Goal: Task Accomplishment & Management: Use online tool/utility

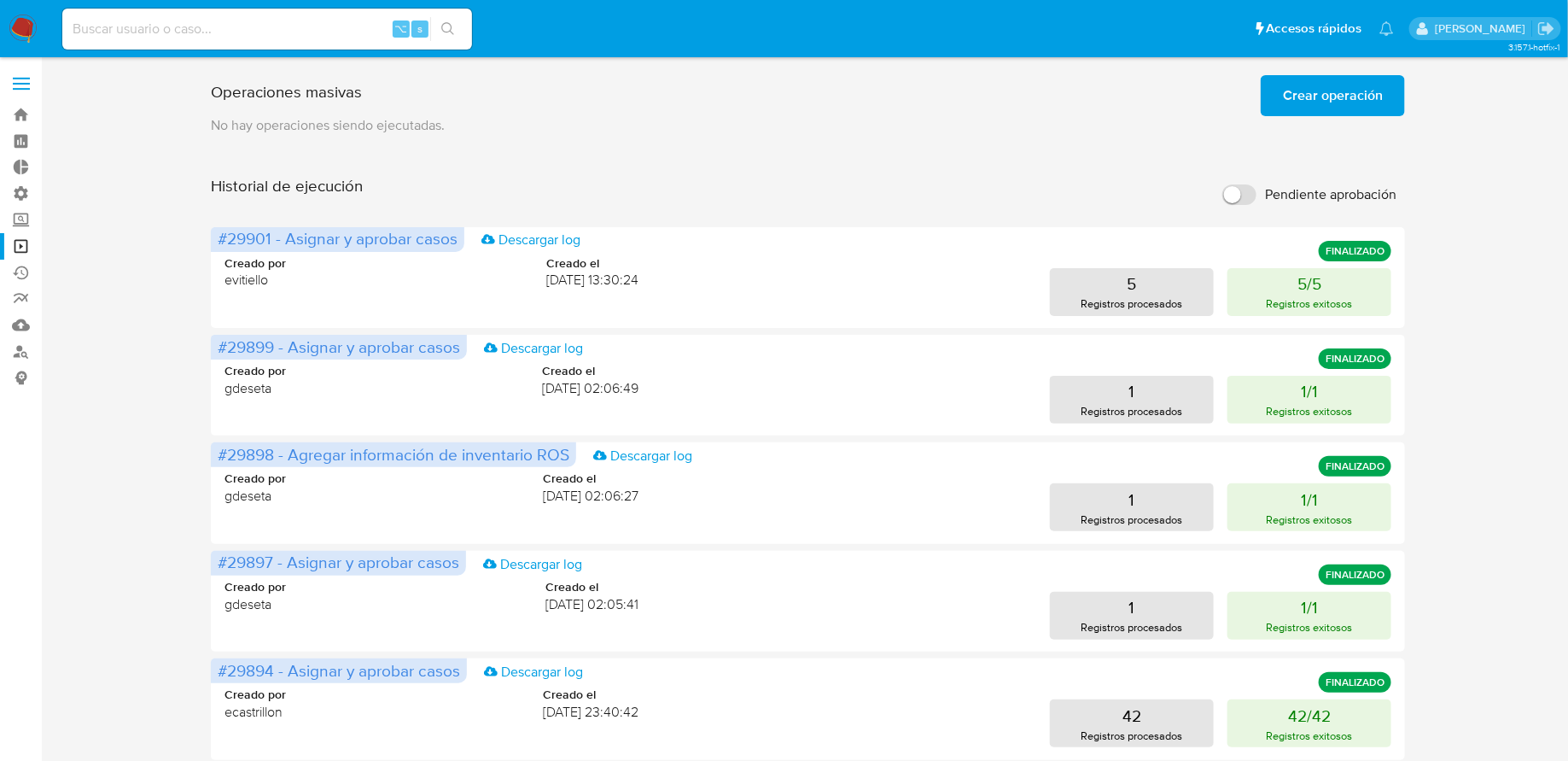
click at [1279, 89] on button "Crear operación" at bounding box center [1332, 96] width 145 height 41
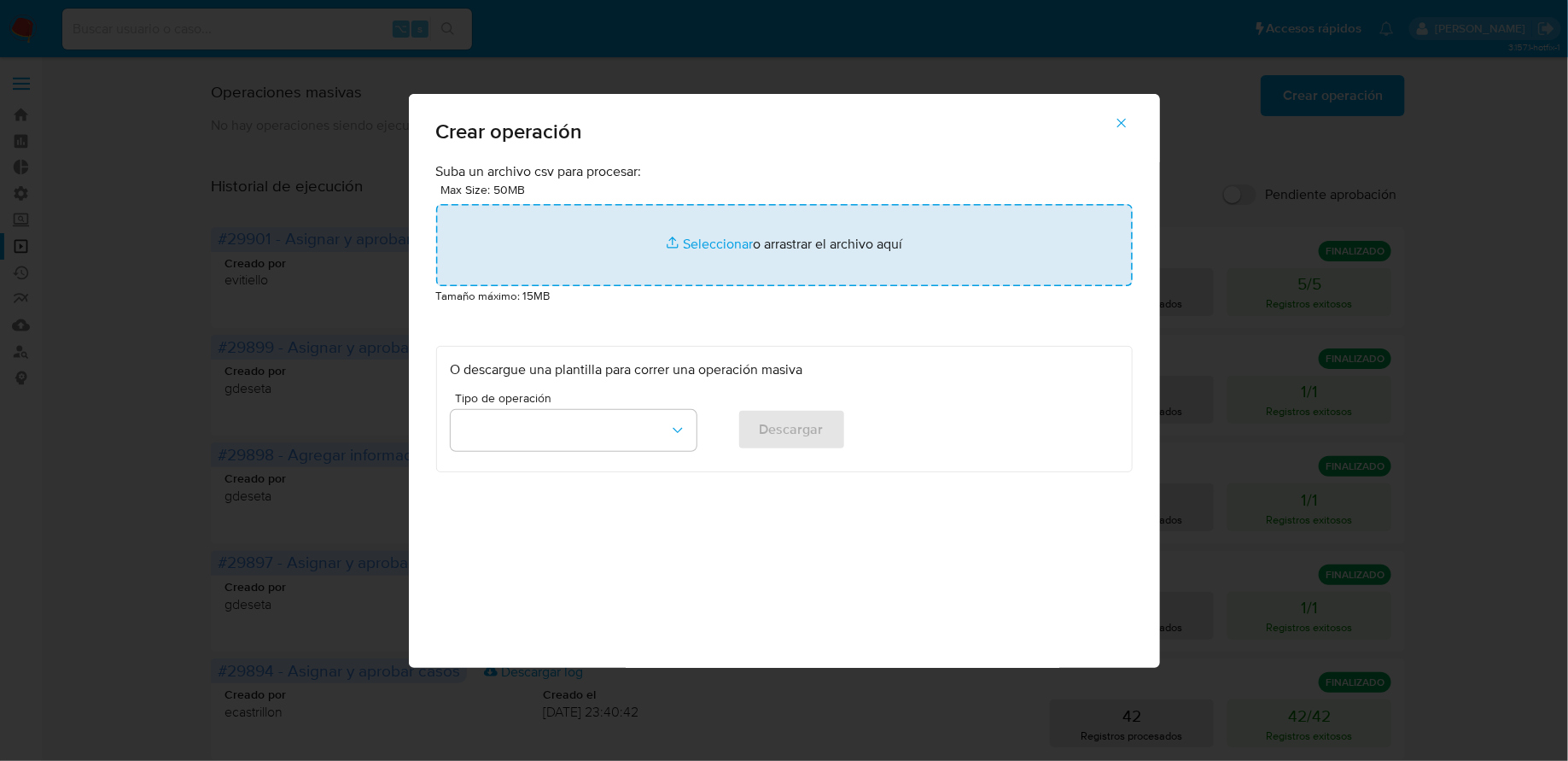
click at [765, 251] on input "file" at bounding box center [784, 245] width 696 height 82
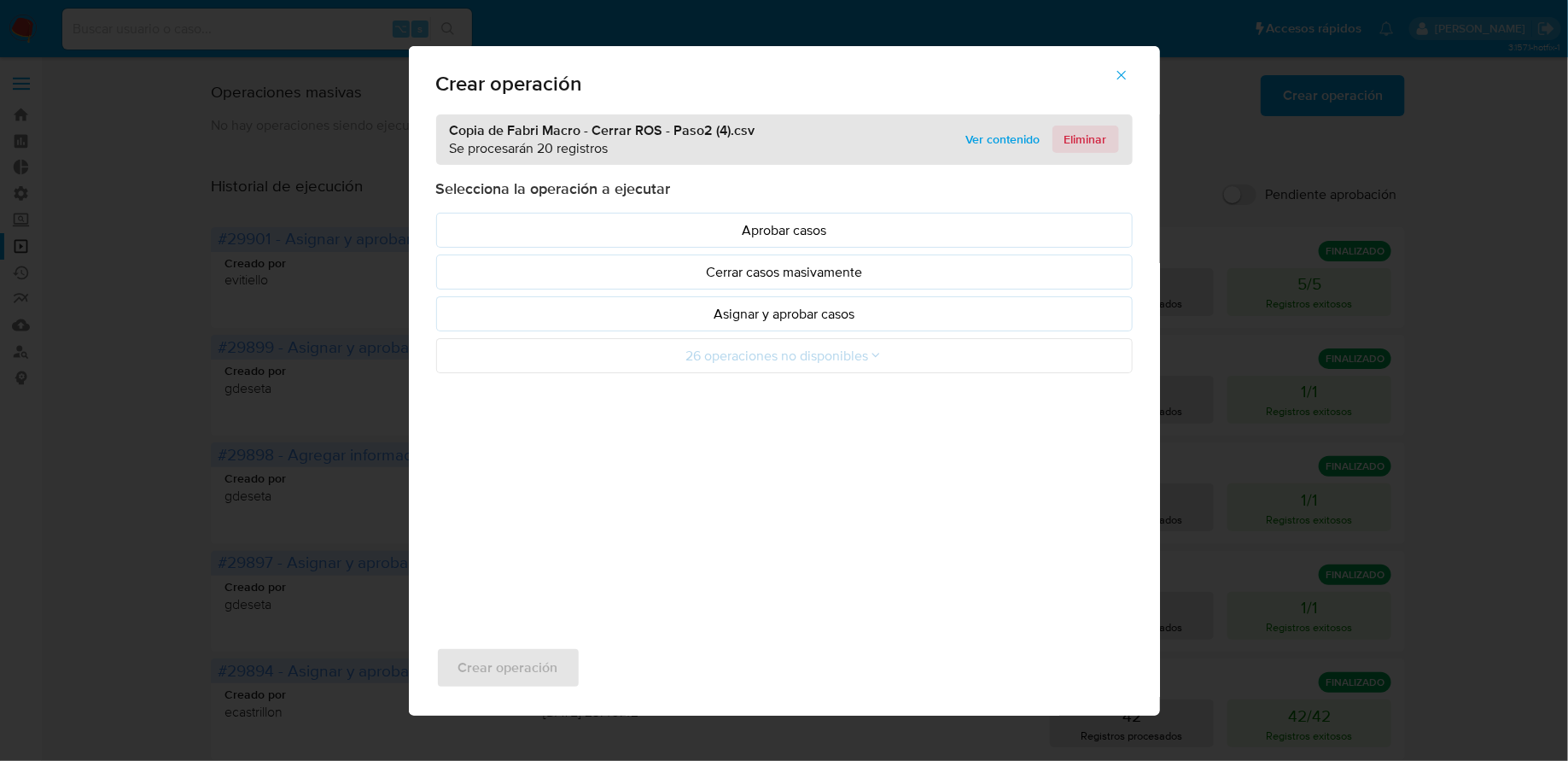
click at [1083, 145] on span "Eliminar" at bounding box center [1086, 139] width 43 height 24
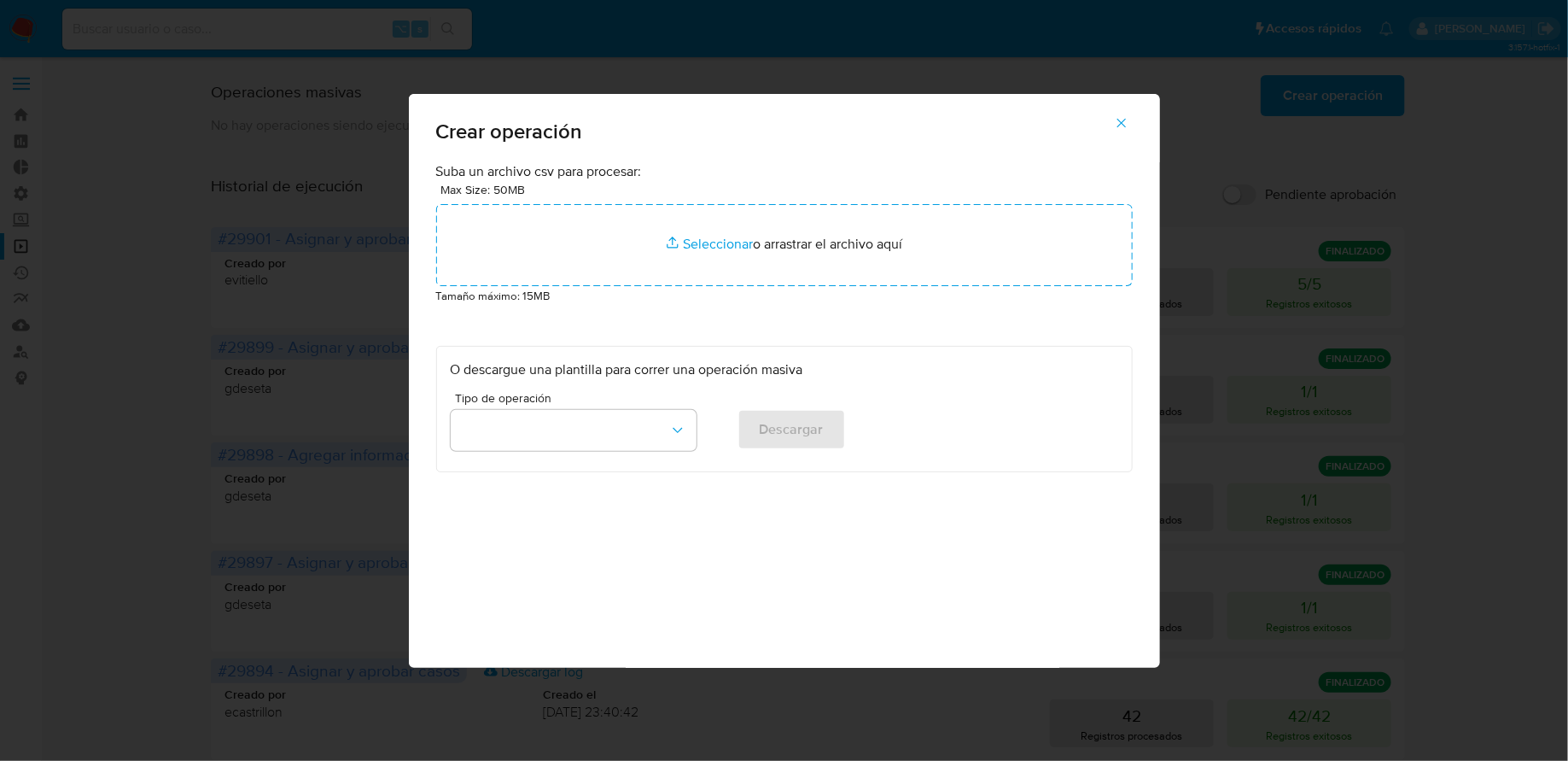
click at [1125, 126] on icon "button" at bounding box center [1121, 123] width 15 height 15
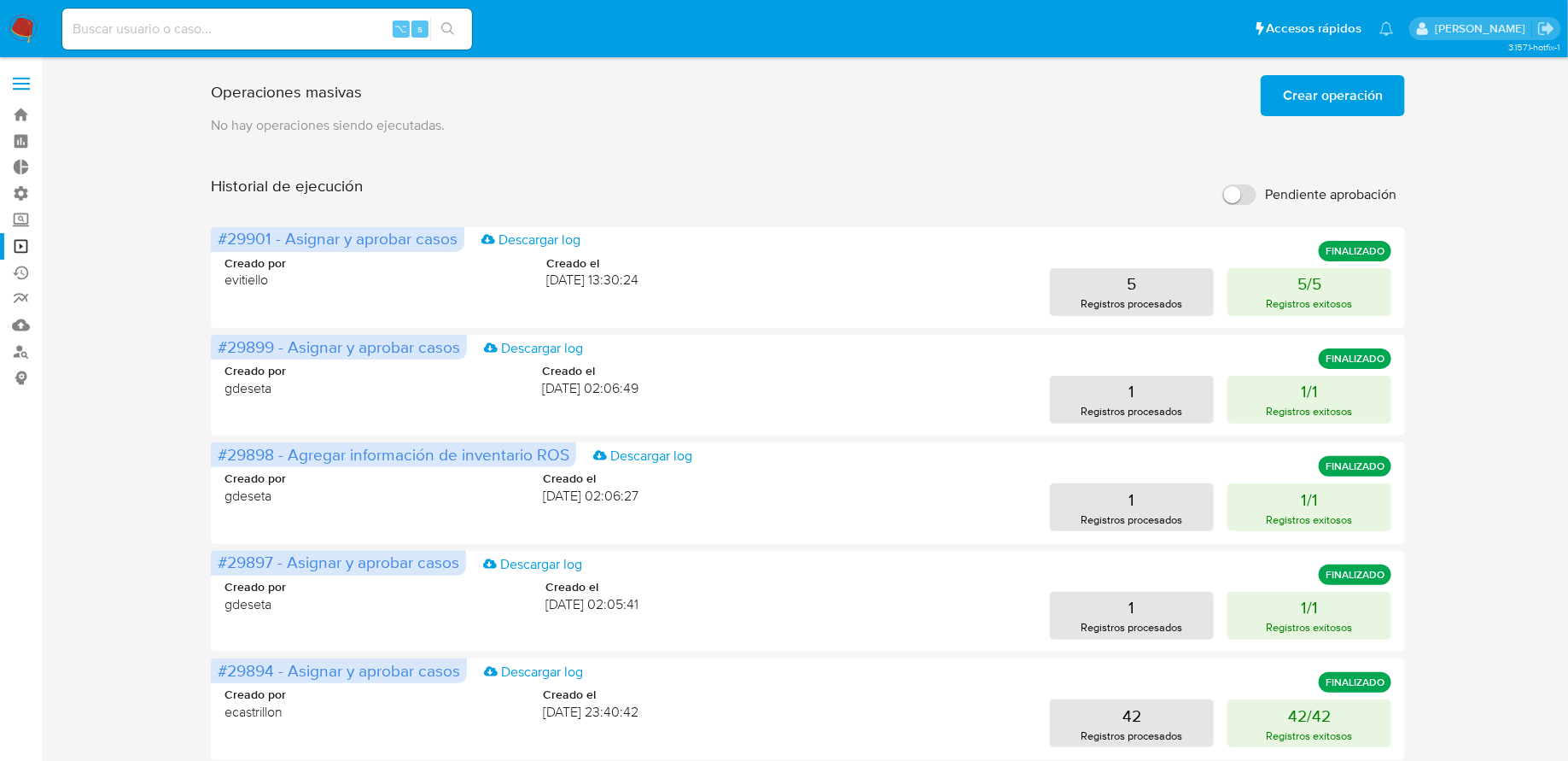
click at [25, 23] on img at bounding box center [23, 29] width 29 height 29
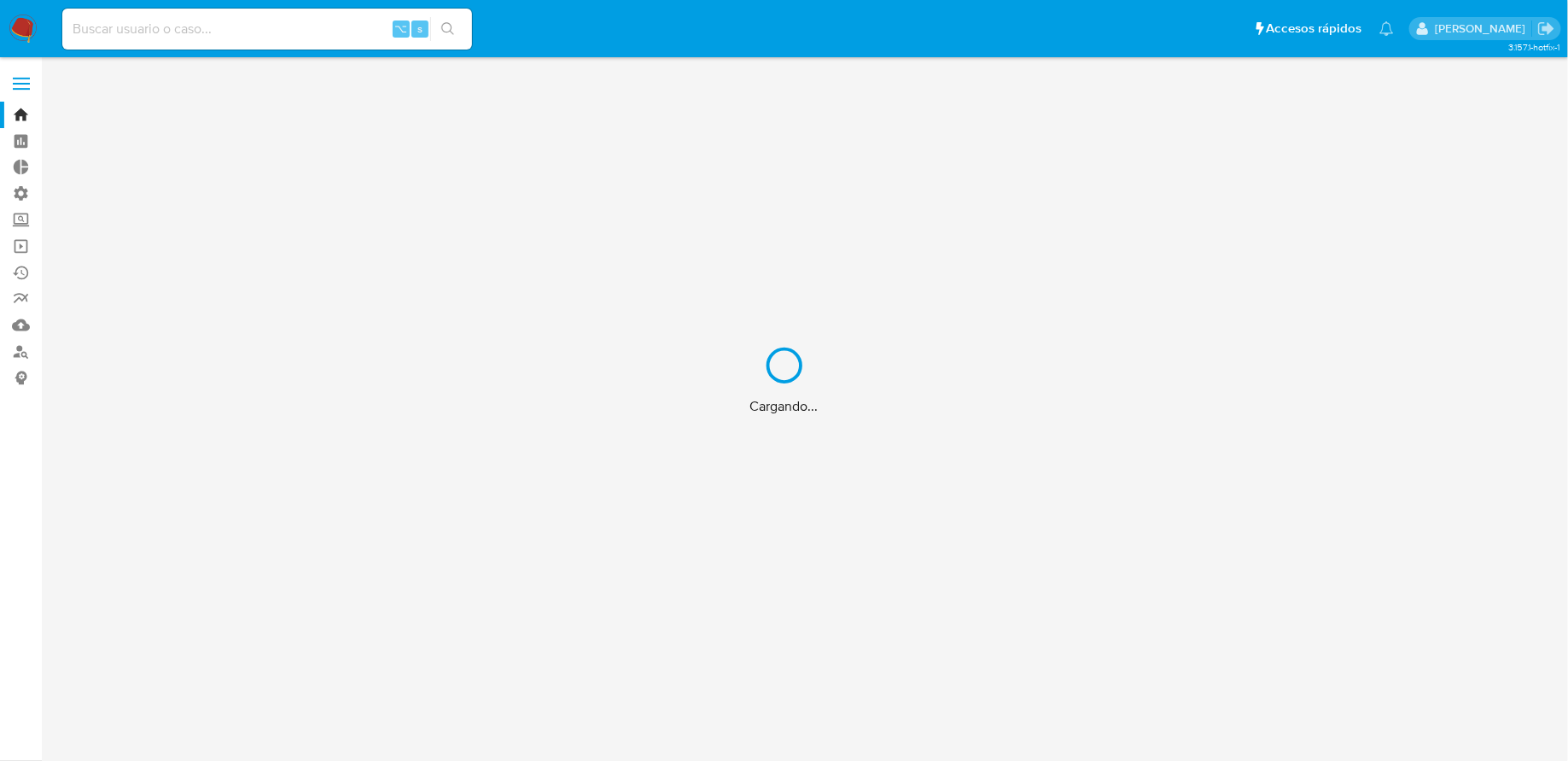
click at [21, 269] on div "Cargando..." at bounding box center [784, 380] width 1568 height 761
click at [23, 276] on div "Cargando..." at bounding box center [784, 380] width 1568 height 761
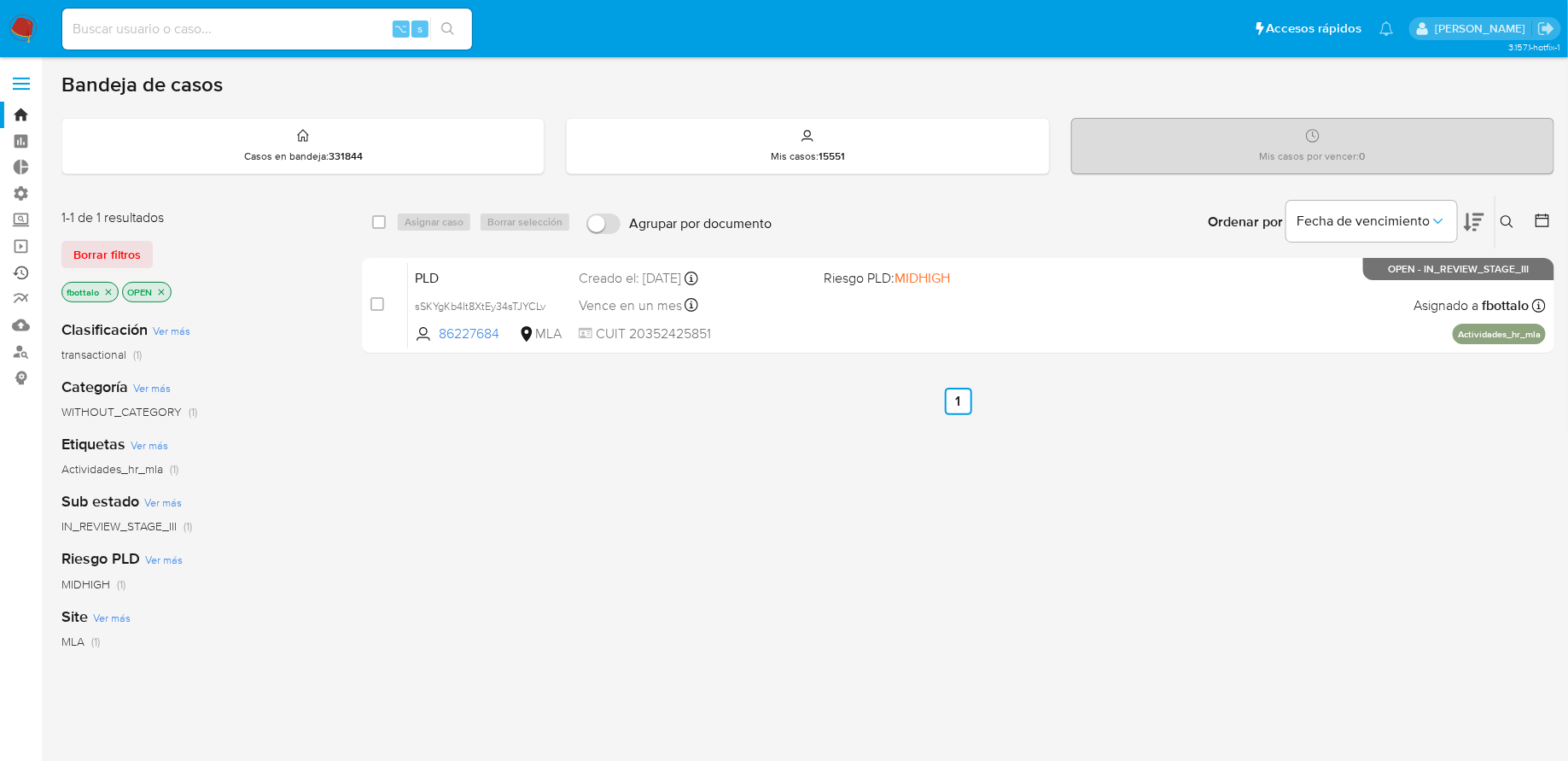
click at [21, 272] on link "Ejecuciones automáticas" at bounding box center [101, 272] width 203 height 26
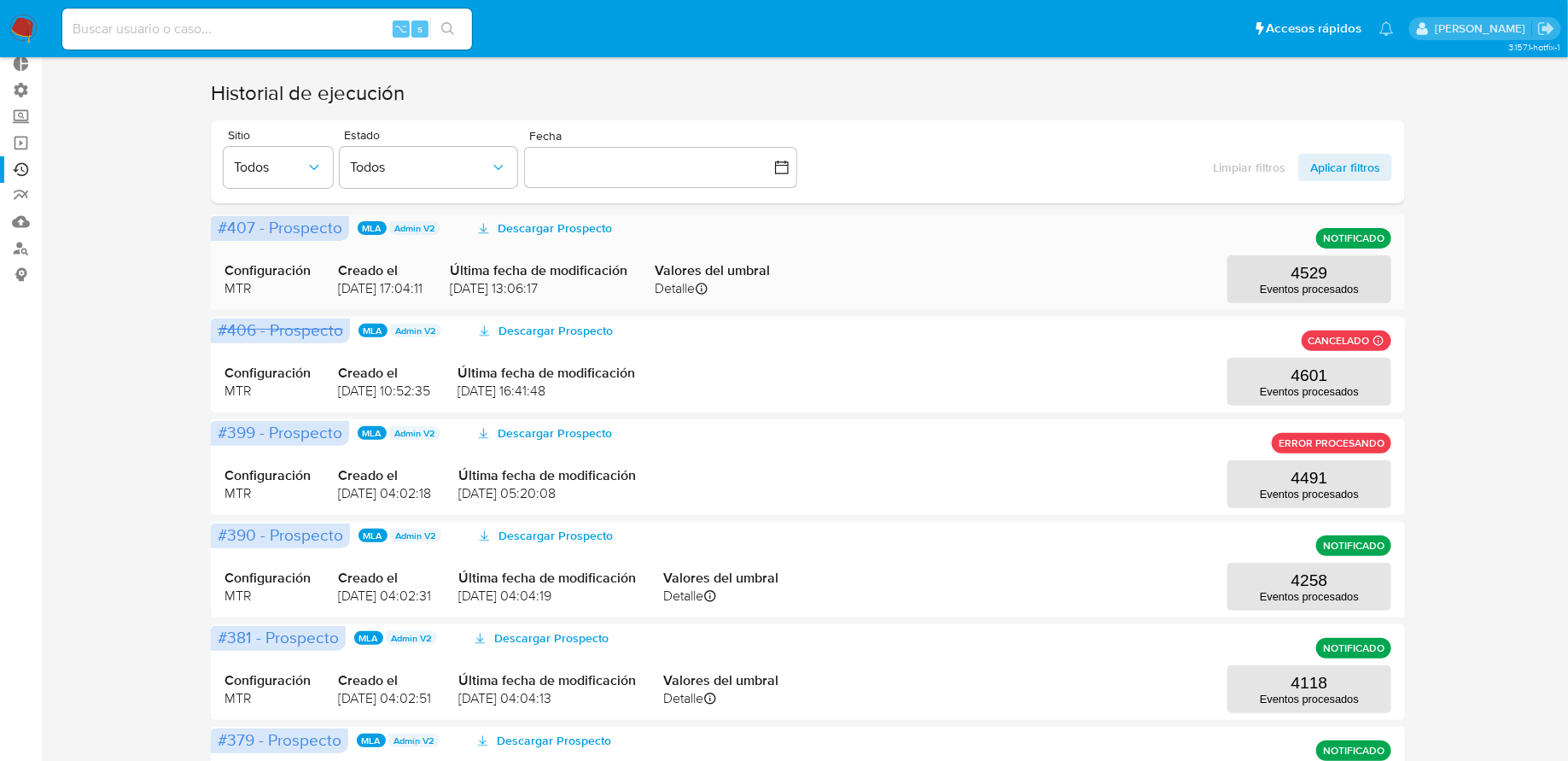
scroll to position [201, 0]
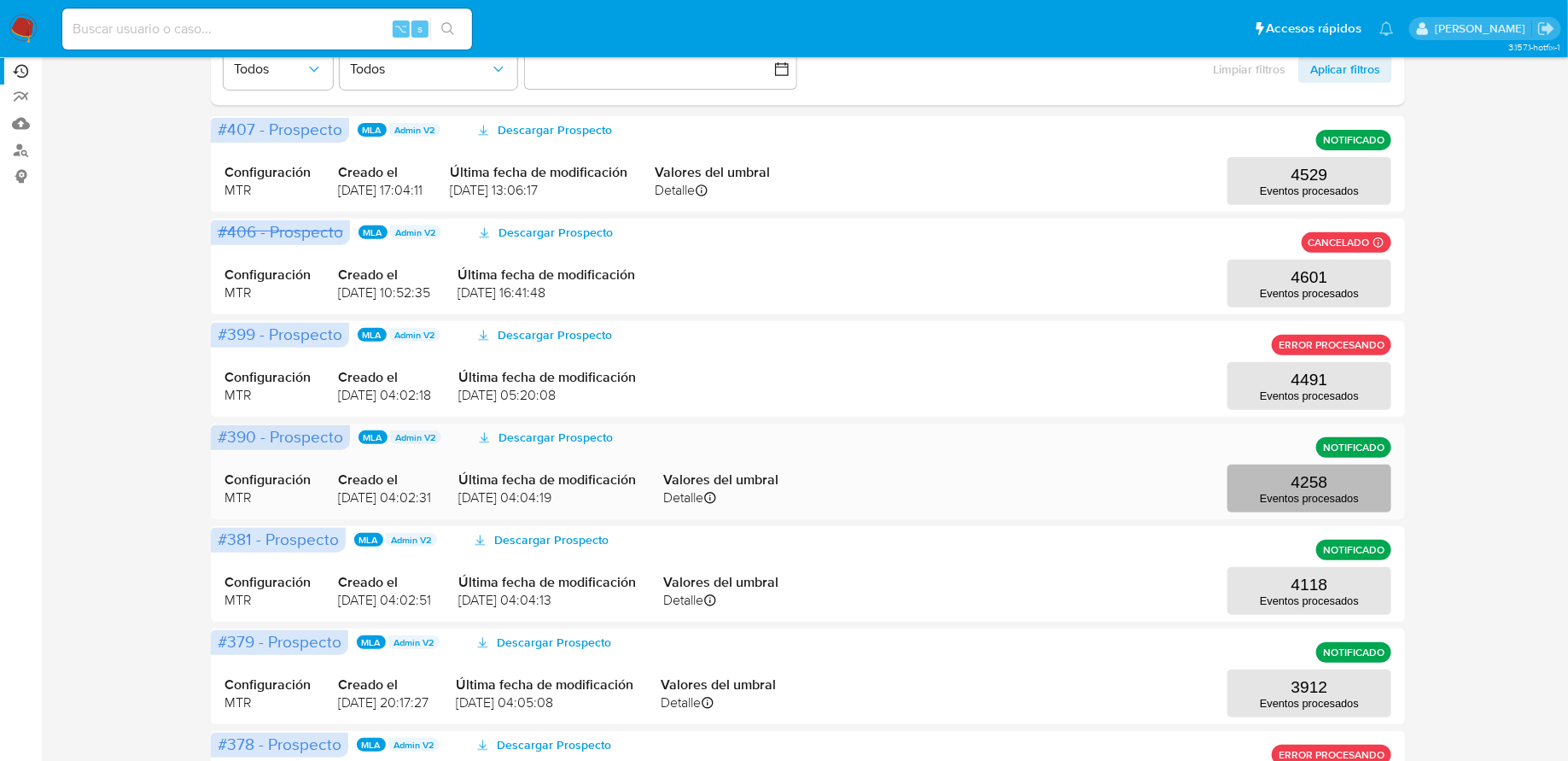
click at [1287, 483] on button "4258 Eventos procesados" at bounding box center [1310, 488] width 164 height 48
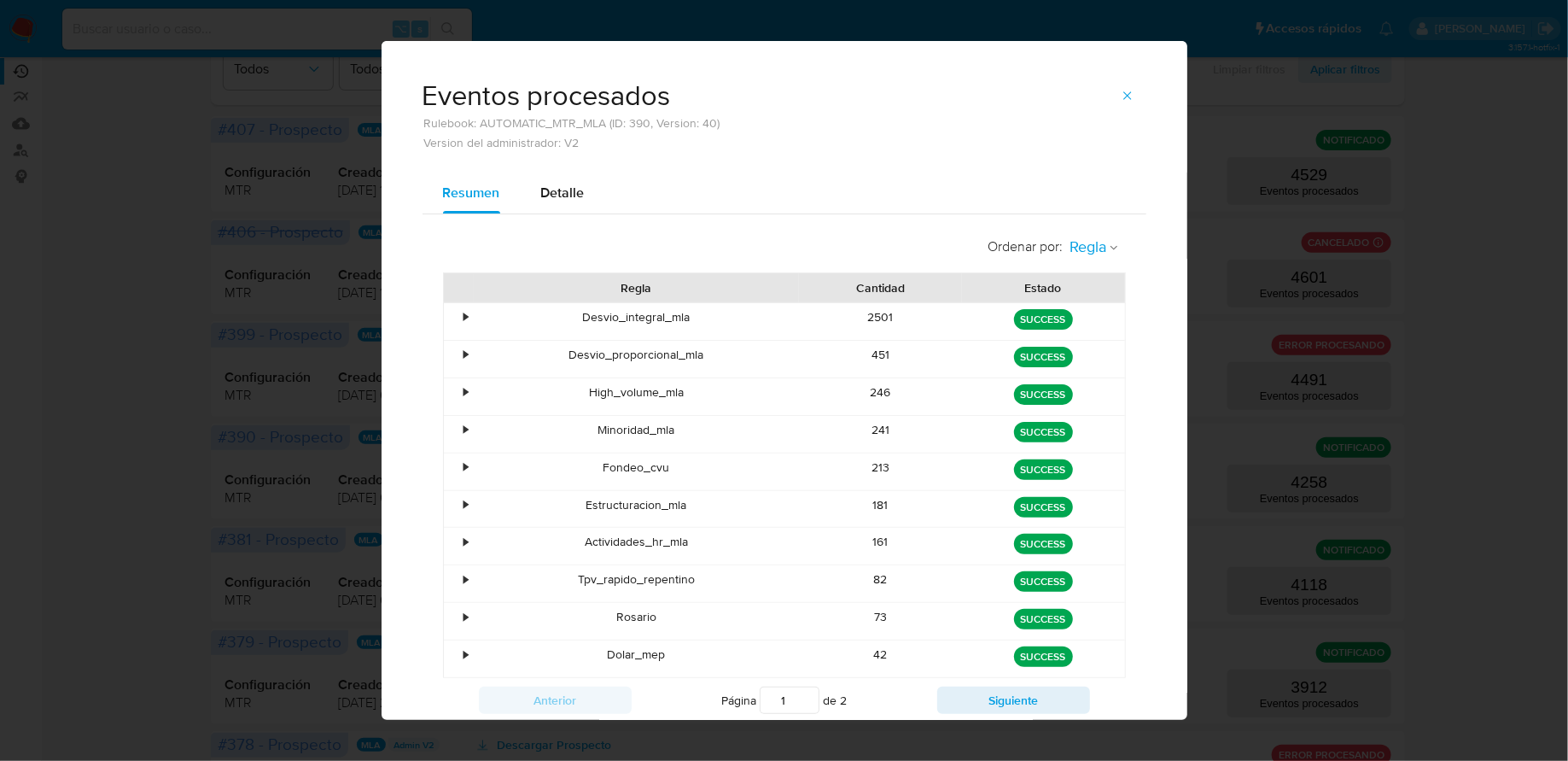
click at [1093, 251] on span "Regla" at bounding box center [1088, 248] width 36 height 20
click at [1092, 298] on div "Estado" at bounding box center [1089, 284] width 40 height 41
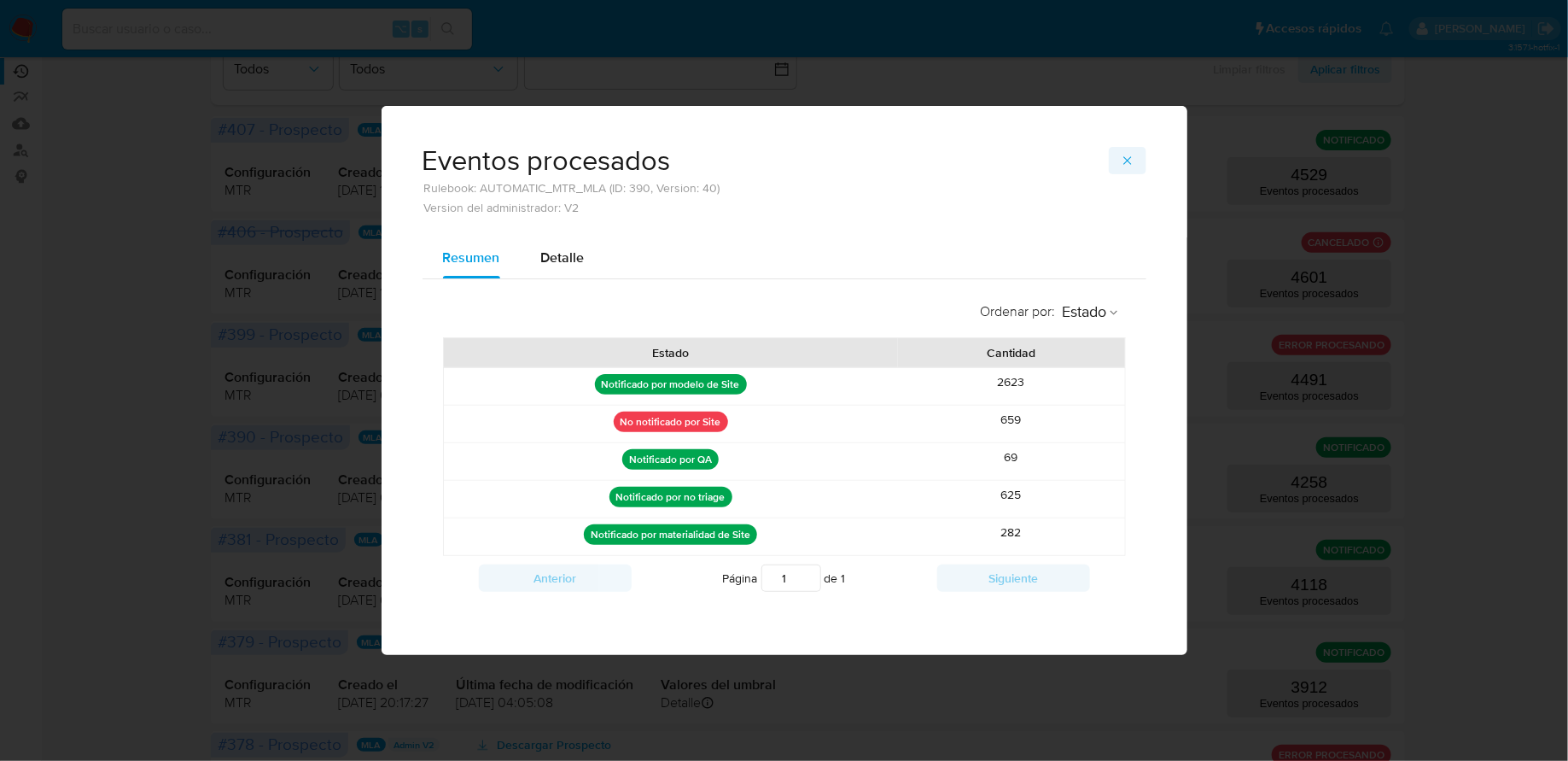
click at [1129, 157] on icon "button" at bounding box center [1128, 160] width 14 height 14
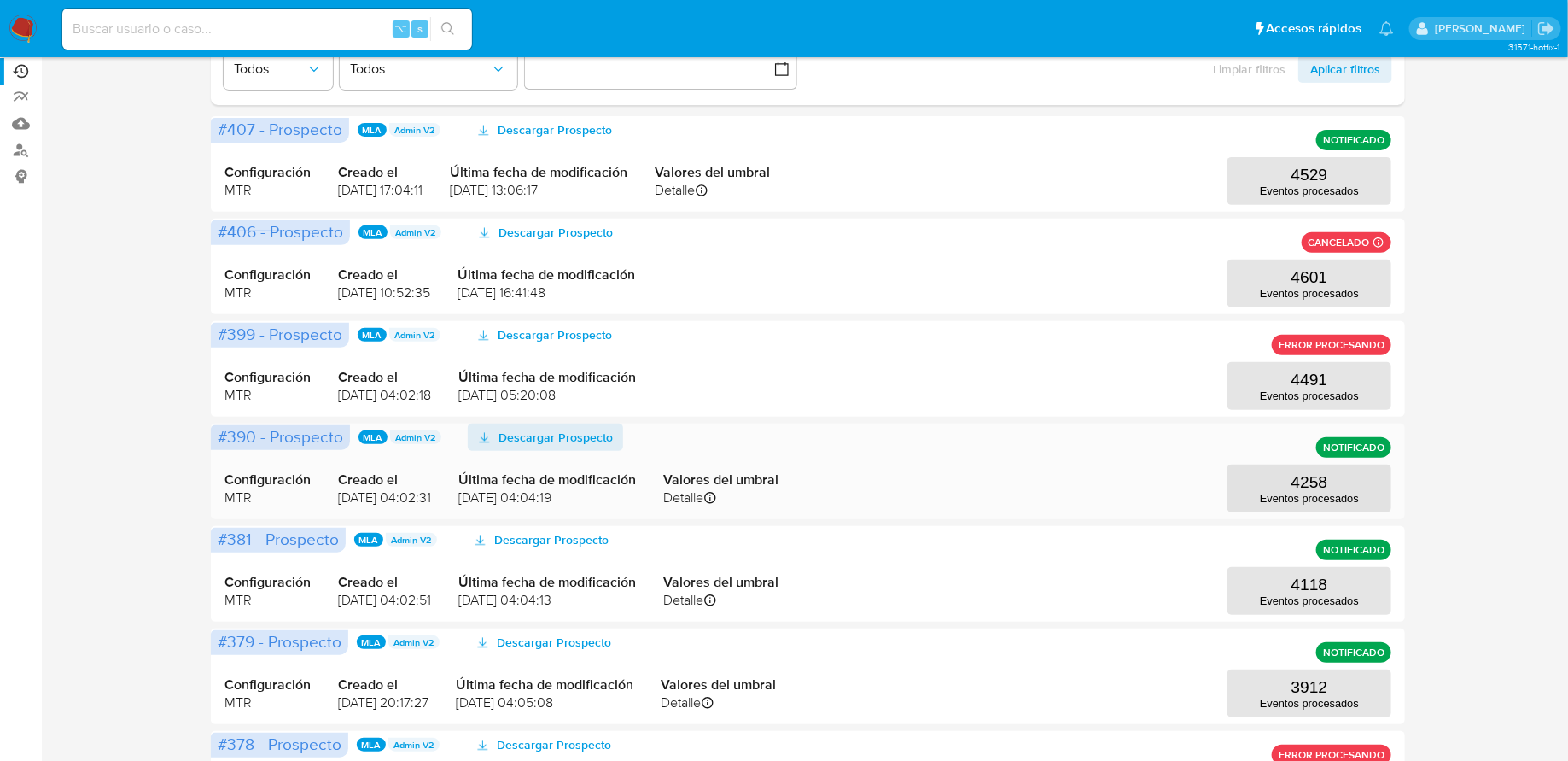
click at [587, 439] on span "Descargar Prospecto" at bounding box center [556, 437] width 115 height 27
click at [587, 141] on span "Descargar Prospecto" at bounding box center [555, 130] width 115 height 27
click at [1285, 191] on p "Eventos procesados" at bounding box center [1309, 191] width 99 height 13
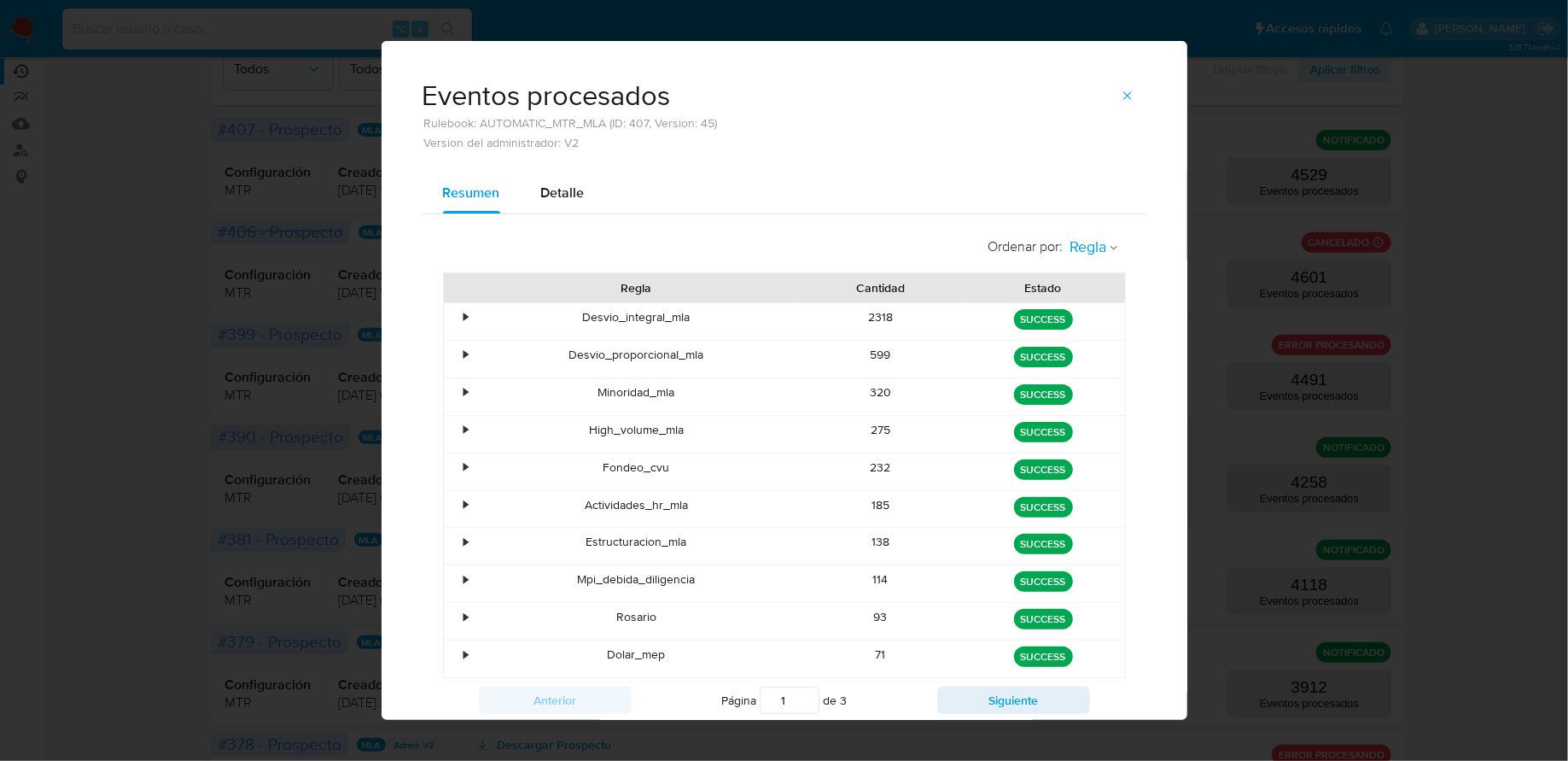
click at [1101, 252] on span "Regla" at bounding box center [1088, 248] width 36 height 20
click at [1079, 300] on div "Estado" at bounding box center [1089, 284] width 40 height 41
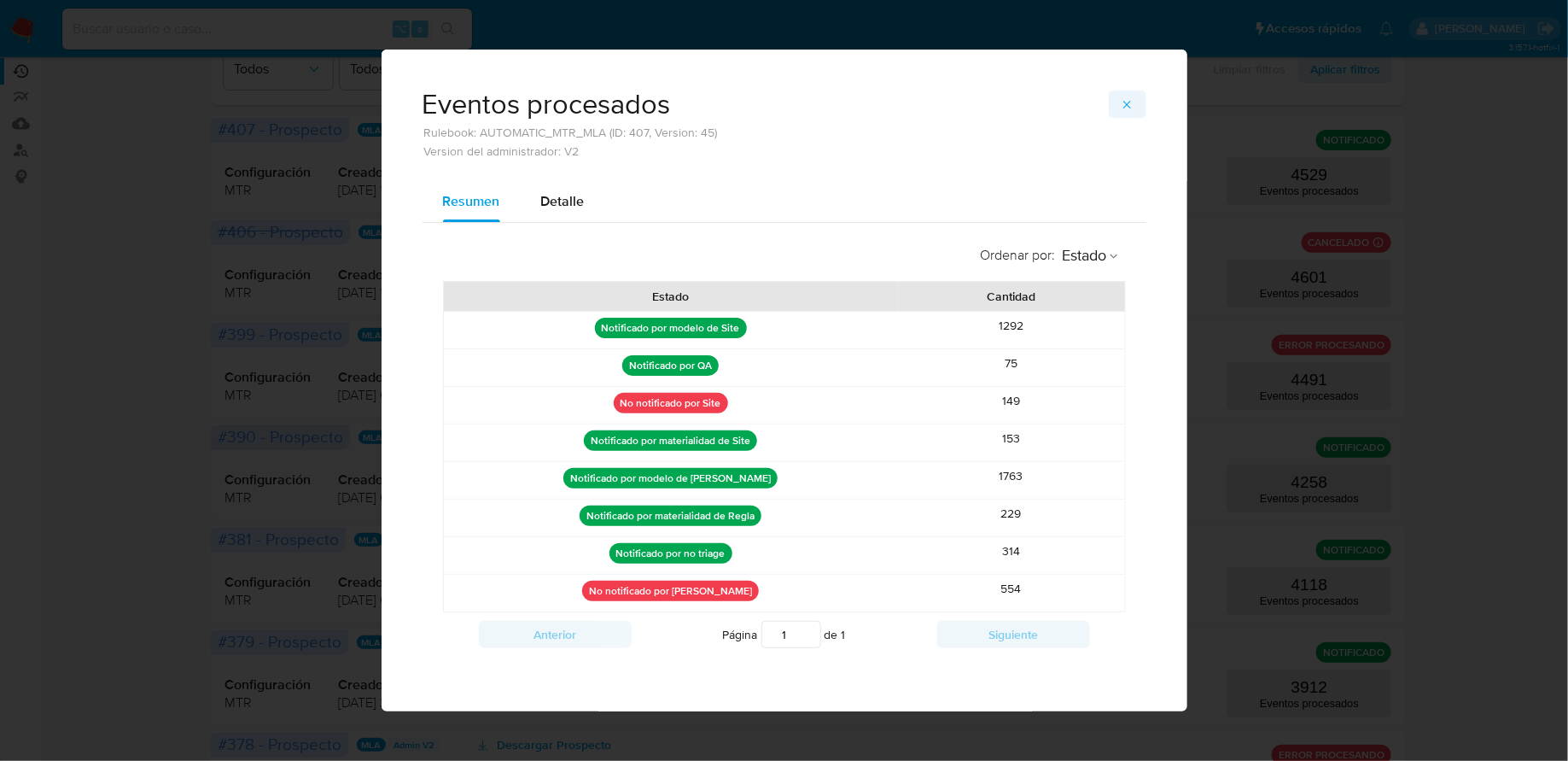
click at [1121, 112] on icon "button" at bounding box center [1128, 105] width 14 height 14
